Goal: Task Accomplishment & Management: Complete application form

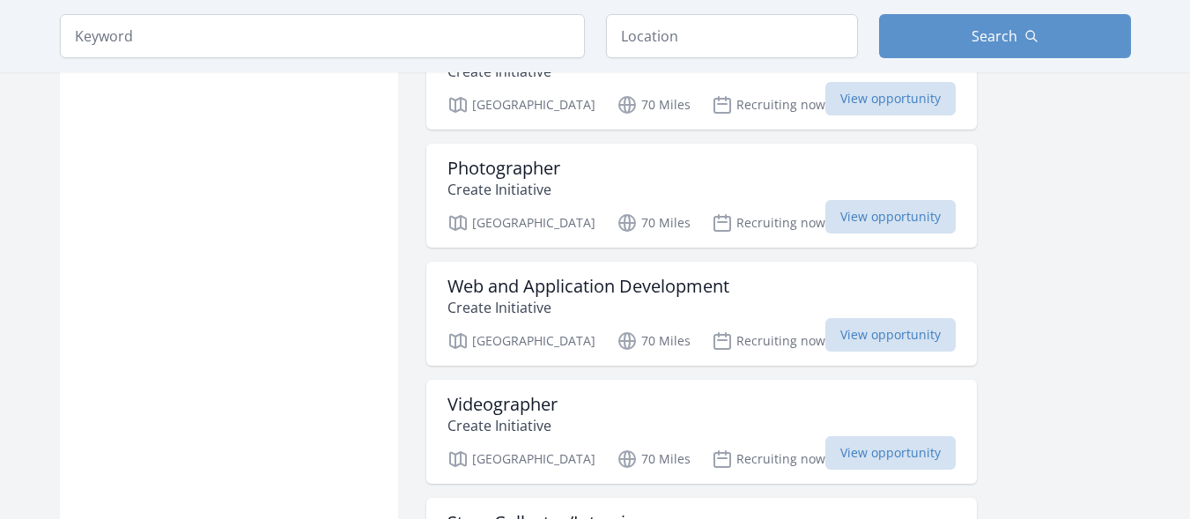
scroll to position [2044, 0]
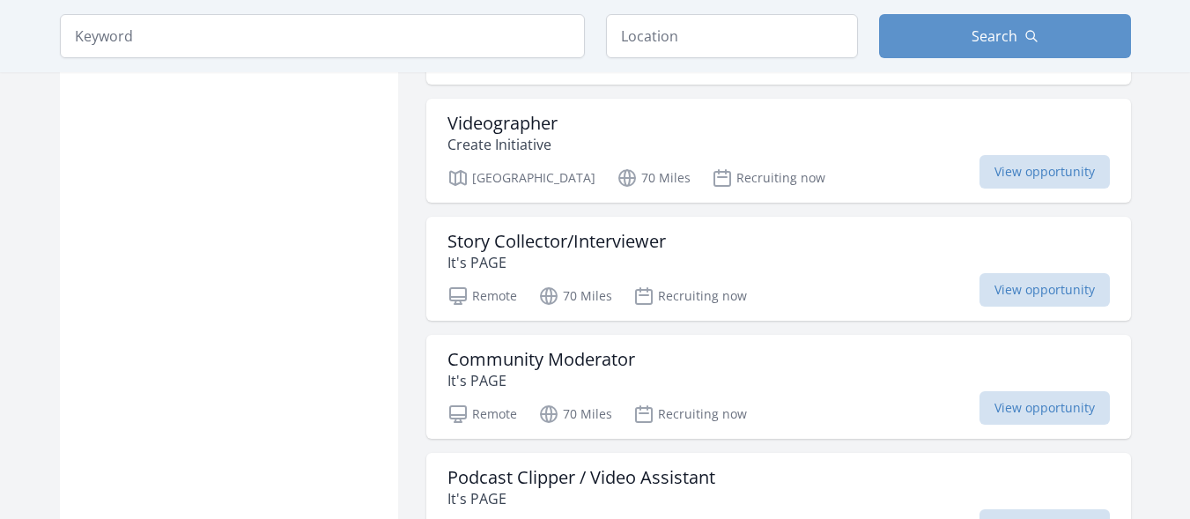
scroll to position [2326, 0]
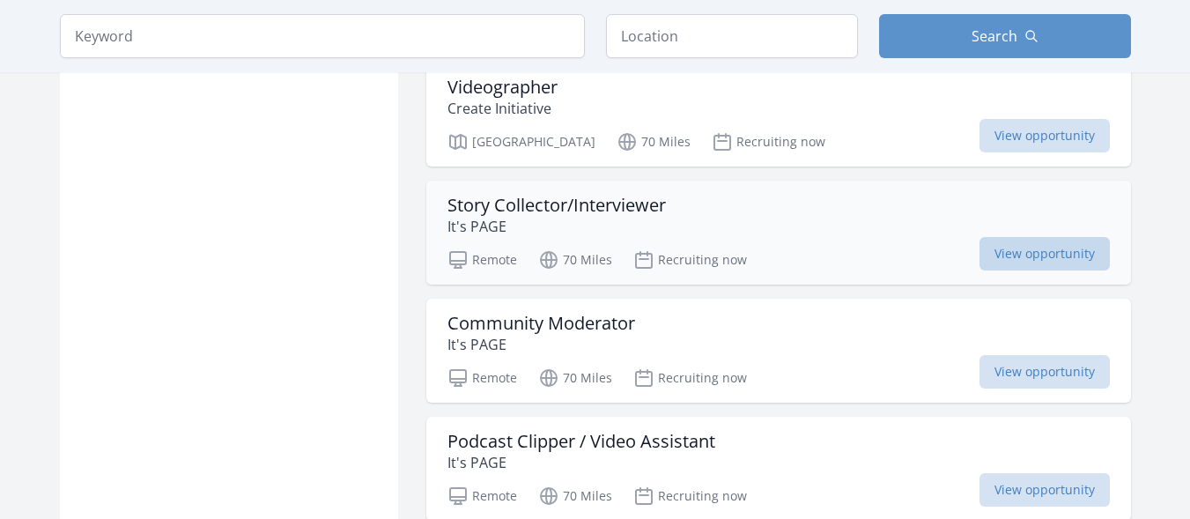
click at [1041, 245] on span "View opportunity" at bounding box center [1045, 253] width 130 height 33
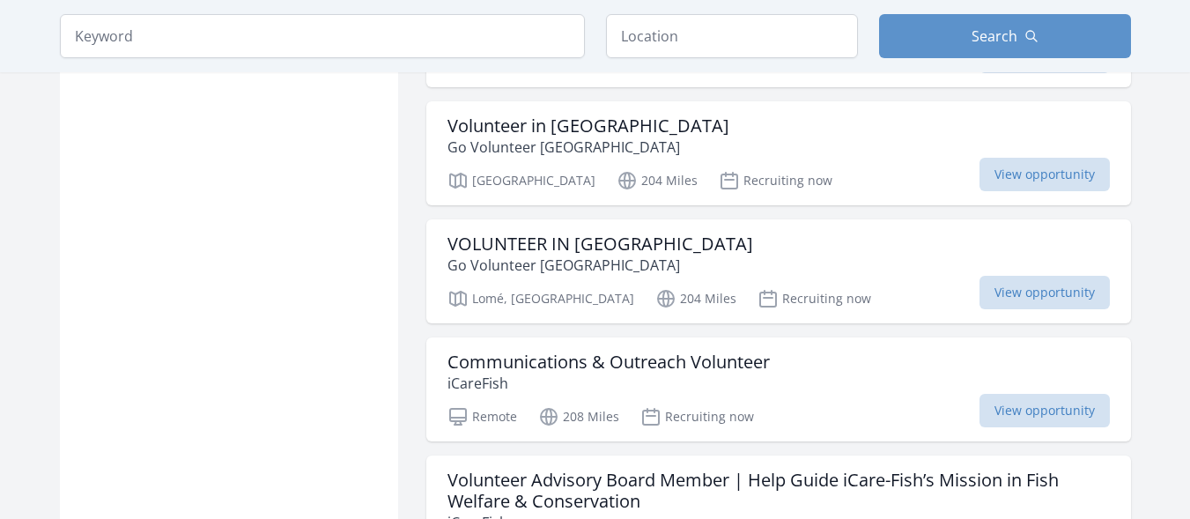
scroll to position [3948, 0]
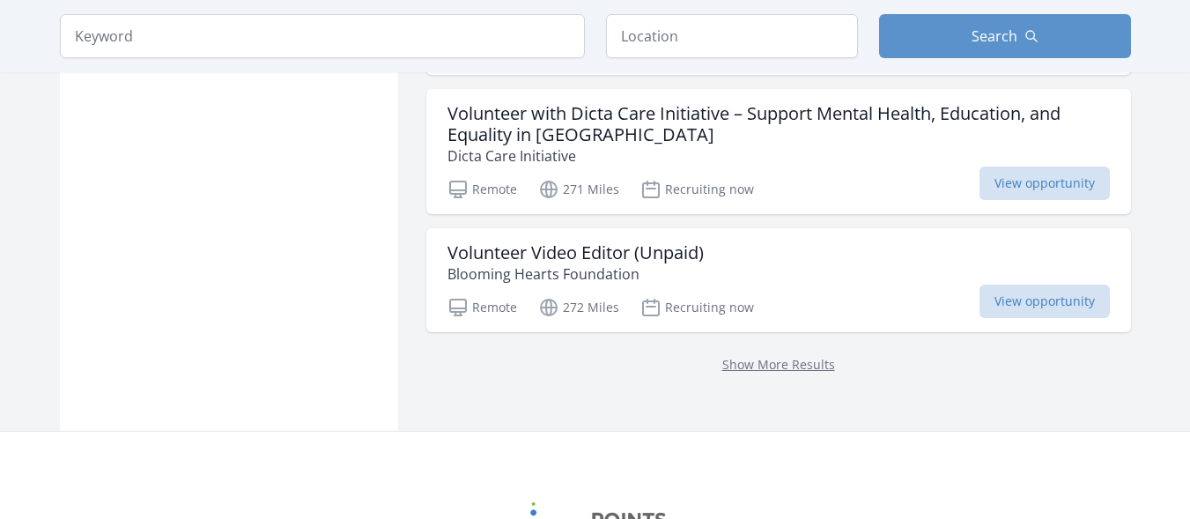
scroll to position [5122, 0]
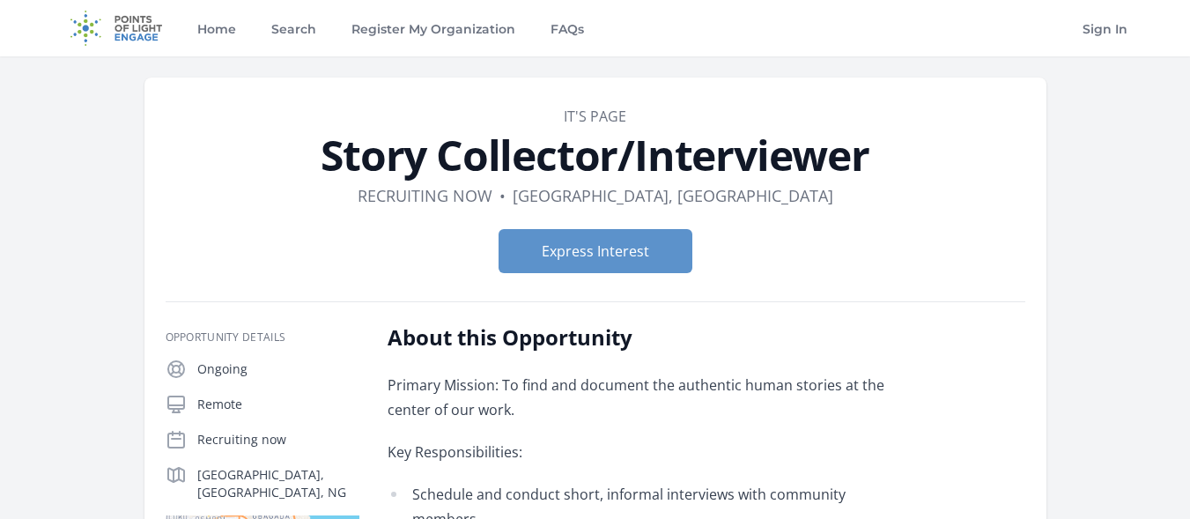
click at [749, 267] on form "Express Interest" at bounding box center [596, 251] width 860 height 44
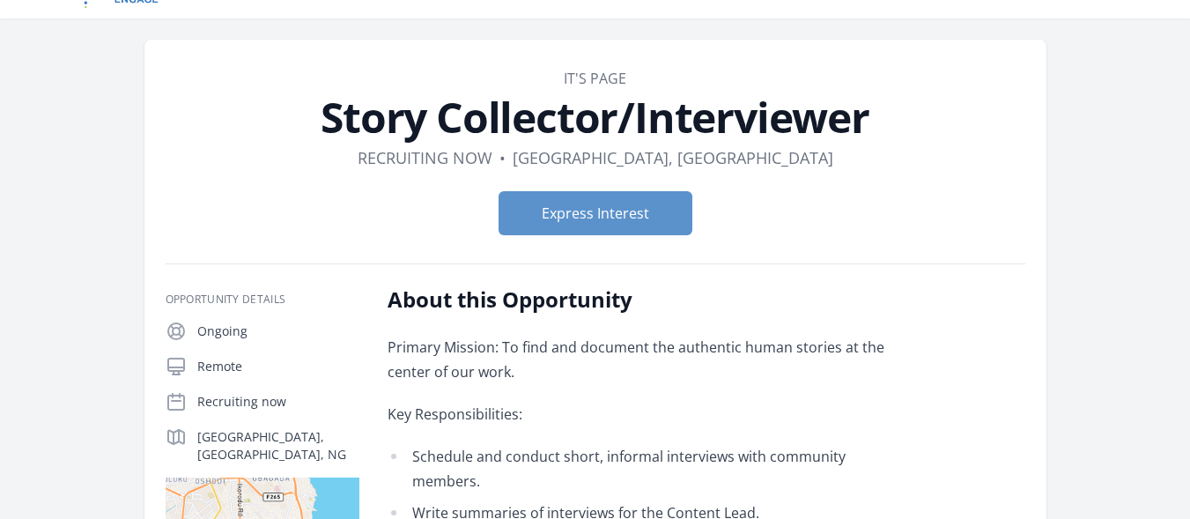
scroll to position [35, 0]
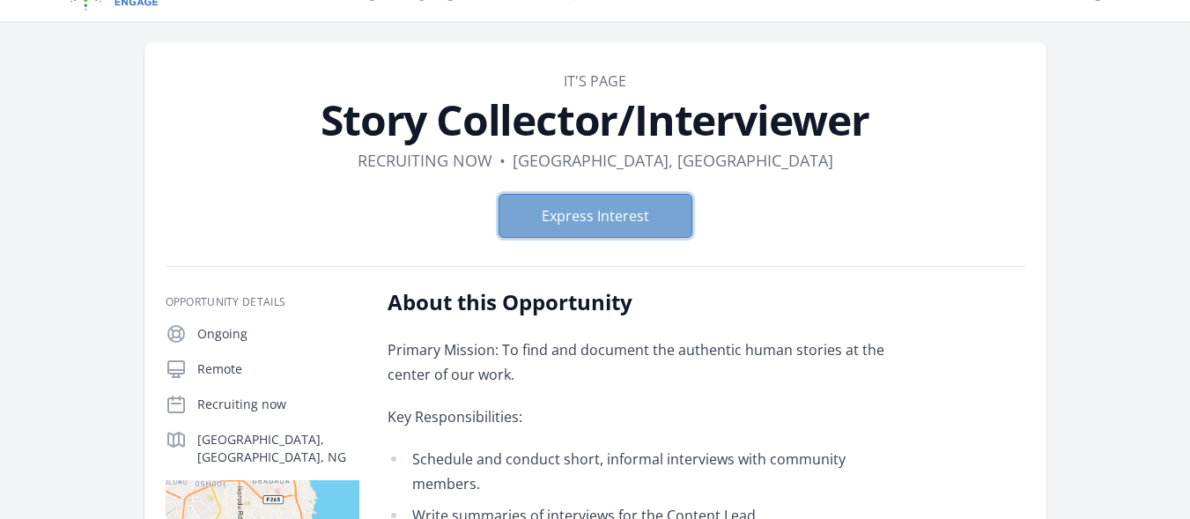
click at [656, 222] on button "Express Interest" at bounding box center [596, 216] width 194 height 44
